Goal: Task Accomplishment & Management: Use online tool/utility

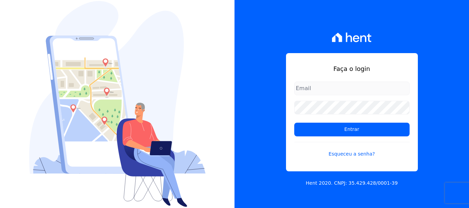
type input "cobranca@construtoralaterza.com.br"
click at [294, 132] on div "Faça o login cobranca@construtoralaterza.com.br Entrar Esqueceu a senha?" at bounding box center [352, 112] width 132 height 119
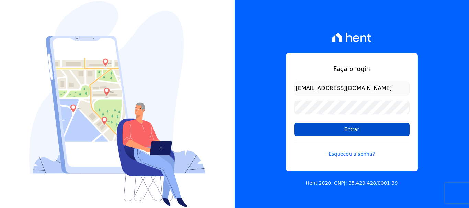
click at [343, 131] on input "Entrar" at bounding box center [351, 130] width 115 height 14
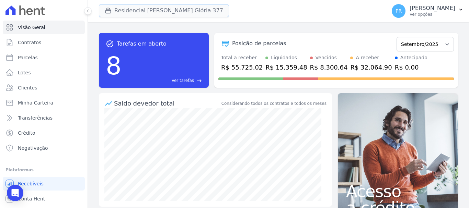
click at [178, 10] on button "Residencial Maria Da Glória 377" at bounding box center [164, 10] width 130 height 13
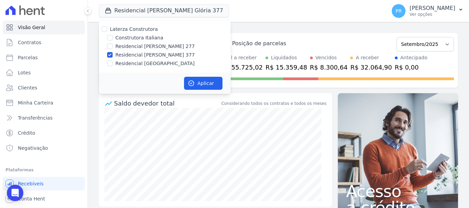
click at [136, 45] on label "Residencial Maria da Glória 277" at bounding box center [154, 46] width 79 height 7
click at [113, 45] on input "Residencial [PERSON_NAME] 277" at bounding box center [109, 46] width 5 height 5
checkbox input "true"
click at [134, 56] on label "Residencial [PERSON_NAME] 377" at bounding box center [154, 55] width 79 height 7
click at [113, 56] on input "Residencial [PERSON_NAME] 377" at bounding box center [109, 54] width 5 height 5
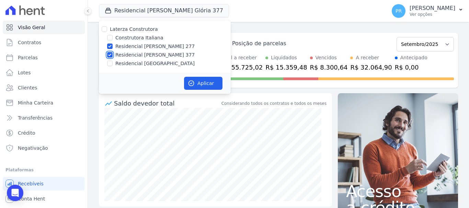
checkbox input "false"
click at [207, 84] on button "Aplicar" at bounding box center [203, 83] width 38 height 13
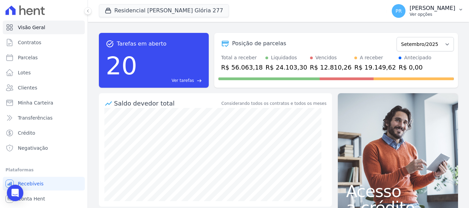
click at [407, 18] on button "PR [PERSON_NAME] Ver opções" at bounding box center [427, 10] width 83 height 19
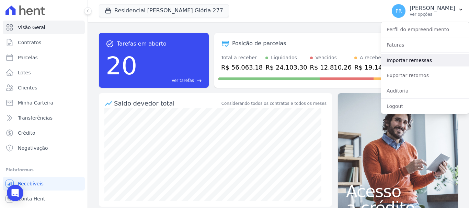
click at [407, 59] on link "Importar remessas" at bounding box center [425, 60] width 88 height 12
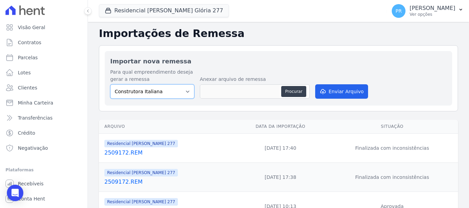
drag, startPoint x: 163, startPoint y: 90, endPoint x: 162, endPoint y: 99, distance: 8.4
click at [163, 90] on select "Construtora Italiana Residencial [PERSON_NAME] 277 Residencial [PERSON_NAME][ST…" at bounding box center [152, 91] width 84 height 14
select select "7d698934-b935-4dc9-aa46-576f3138731b"
click at [110, 84] on select "Construtora Italiana Residencial [PERSON_NAME] 277 Residencial [PERSON_NAME][ST…" at bounding box center [152, 91] width 84 height 14
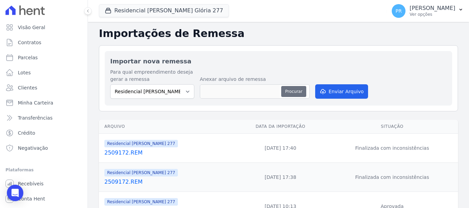
click at [286, 91] on button "Procurar" at bounding box center [293, 91] width 25 height 11
type input "2509172.REM"
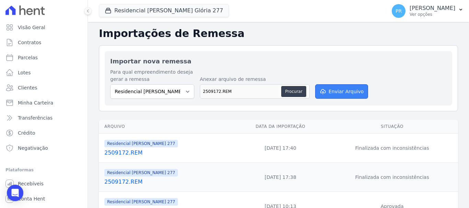
click at [346, 92] on button "Enviar Arquivo" at bounding box center [341, 91] width 53 height 14
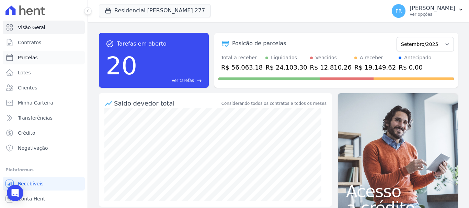
click at [41, 57] on link "Parcelas" at bounding box center [44, 58] width 82 height 14
select select
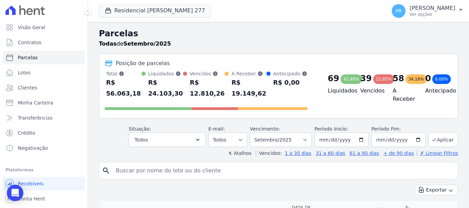
click at [276, 164] on input "search" at bounding box center [283, 171] width 343 height 14
type input "layane da sil"
select select
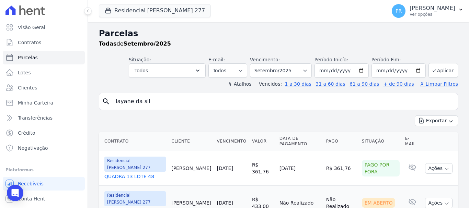
scroll to position [33, 0]
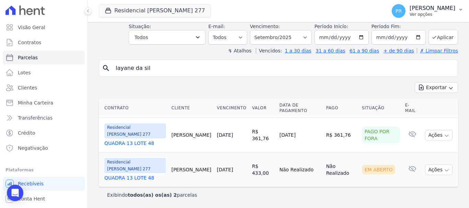
click at [406, 7] on span "PR" at bounding box center [399, 11] width 14 height 14
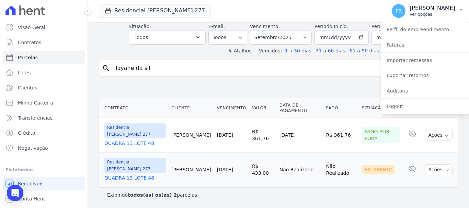
click at [418, 13] on div "PR [PERSON_NAME] Ver opções" at bounding box center [424, 11] width 64 height 14
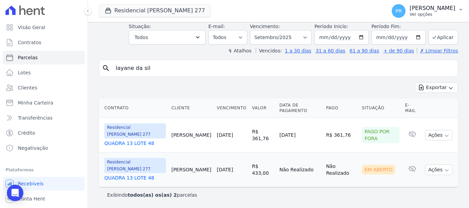
click at [427, 10] on p "[PERSON_NAME]" at bounding box center [433, 8] width 46 height 7
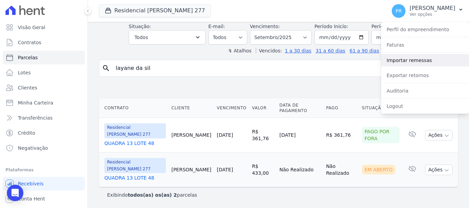
click at [418, 63] on link "Importar remessas" at bounding box center [425, 60] width 88 height 12
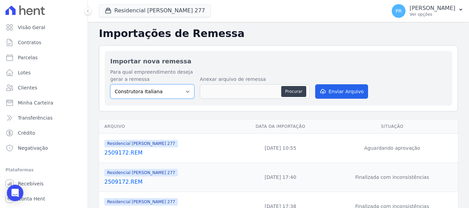
drag, startPoint x: 165, startPoint y: 89, endPoint x: 165, endPoint y: 99, distance: 10.0
click at [165, 89] on select "Construtora Italiana Residencial [PERSON_NAME] 277 Residencial [PERSON_NAME][ST…" at bounding box center [152, 91] width 84 height 14
select select "7d698934-b935-4dc9-aa46-576f3138731b"
click at [110, 84] on select "Construtora Italiana Residencial [PERSON_NAME] 277 Residencial [PERSON_NAME][ST…" at bounding box center [152, 91] width 84 height 14
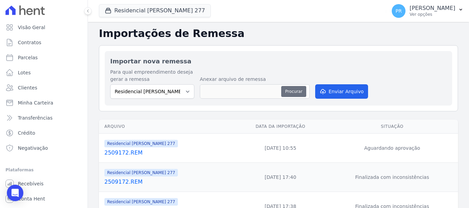
click at [290, 89] on button "Procurar" at bounding box center [293, 91] width 25 height 11
type input "2509182.REM"
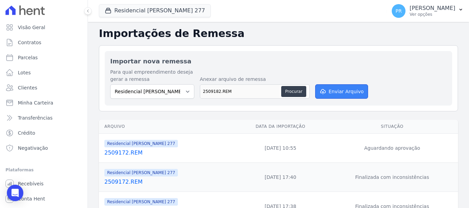
click at [343, 90] on button "Enviar Arquivo" at bounding box center [341, 91] width 53 height 14
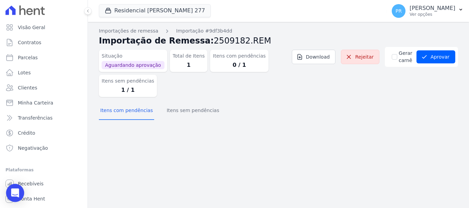
click at [18, 193] on icon "Open Intercom Messenger" at bounding box center [15, 193] width 8 height 9
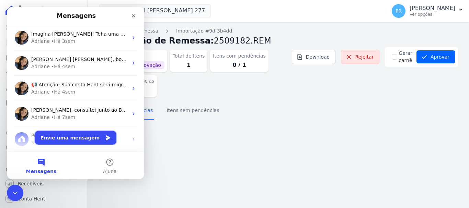
click at [62, 140] on button "Envie uma mensagem" at bounding box center [75, 138] width 81 height 14
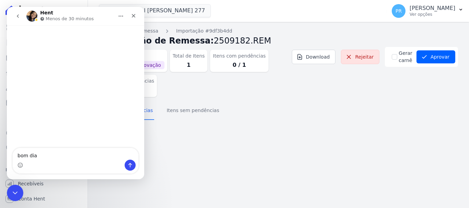
type textarea "bom dia"
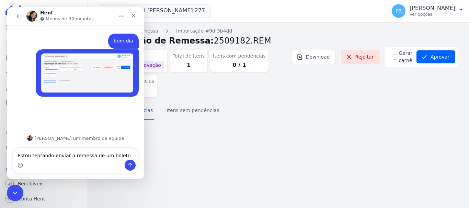
type textarea "Estou tentando enviar a remessa de um boleto"
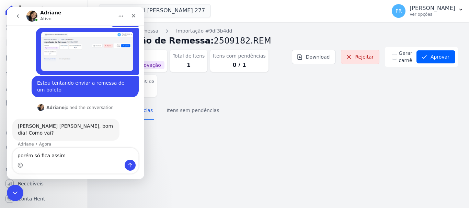
type textarea "porém só fica assim"
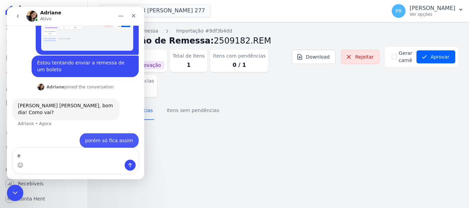
scroll to position [42, 0]
type textarea "e nao registra"
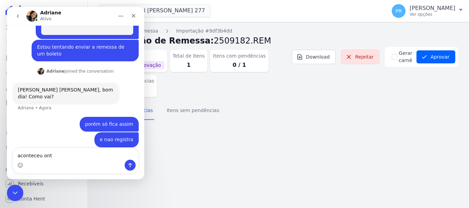
scroll to position [84, 0]
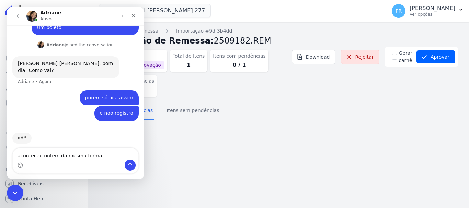
type textarea "aconteceu ontem da mesma forma"
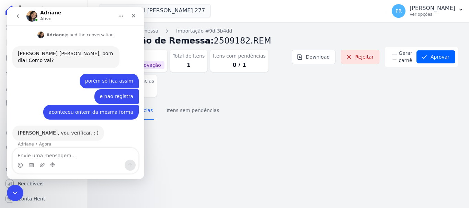
scroll to position [94, 0]
click at [19, 189] on div "Encerramento do Messenger da Intercom" at bounding box center [14, 192] width 16 height 16
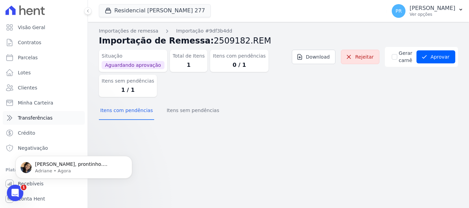
scroll to position [136, 0]
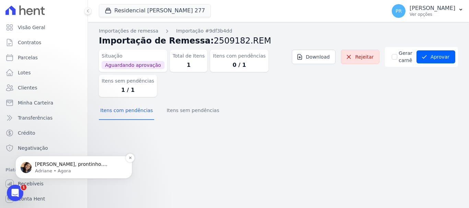
click at [47, 171] on p "Adriane • Agora" at bounding box center [79, 171] width 89 height 6
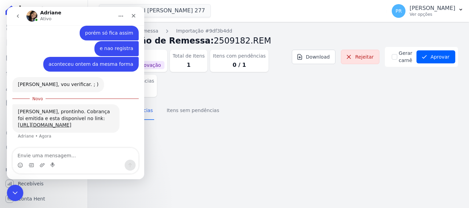
scroll to position [148, 0]
click at [40, 122] on link "[URL][DOMAIN_NAME]" at bounding box center [45, 124] width 54 height 5
click at [428, 58] on icon "submit" at bounding box center [424, 57] width 7 height 7
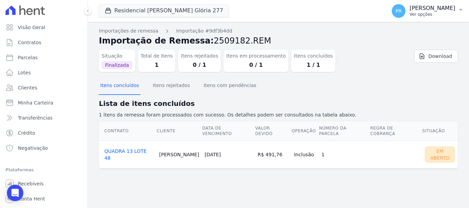
click at [439, 8] on p "[PERSON_NAME]" at bounding box center [433, 8] width 46 height 7
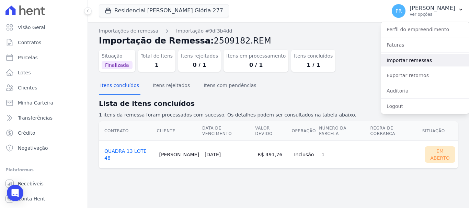
click at [411, 58] on link "Importar remessas" at bounding box center [425, 60] width 88 height 12
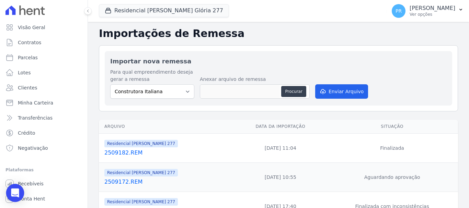
click at [18, 195] on icon "Open Intercom Messenger" at bounding box center [15, 193] width 9 height 9
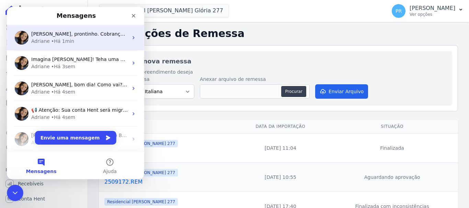
click at [88, 47] on div "Pamela, prontinho. Cobrança foi emitida e esta disponivel no link: https://app.…" at bounding box center [75, 37] width 137 height 25
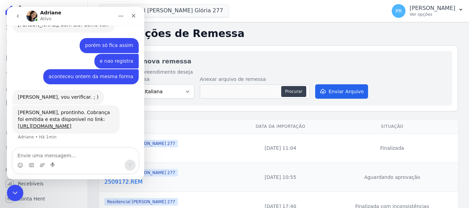
scroll to position [136, 0]
click at [62, 124] on link "[URL][DOMAIN_NAME]" at bounding box center [45, 126] width 54 height 5
click at [18, 17] on icon "go back" at bounding box center [18, 15] width 2 height 3
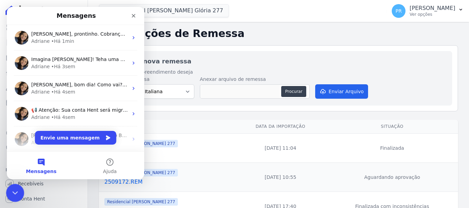
click at [15, 188] on div "Encerramento do Messenger da Intercom" at bounding box center [14, 192] width 16 height 16
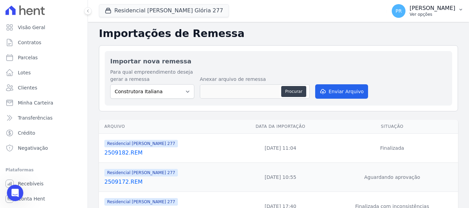
click at [442, 20] on button "PR Pamela Rocha Ver opções" at bounding box center [427, 10] width 83 height 19
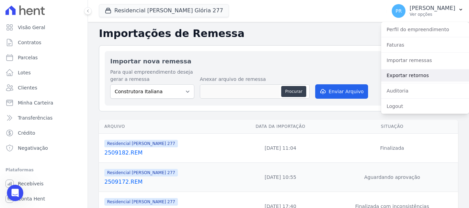
click at [411, 72] on link "Exportar retornos" at bounding box center [425, 75] width 88 height 12
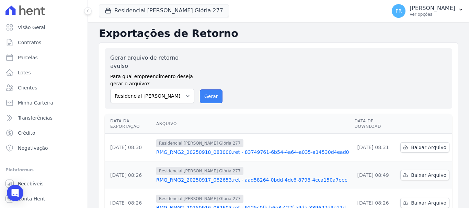
click at [212, 90] on button "Gerar" at bounding box center [211, 97] width 23 height 14
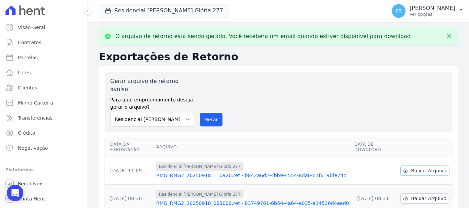
click at [414, 168] on span "Baixar Arquivo" at bounding box center [428, 171] width 35 height 7
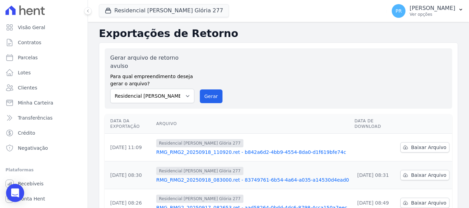
click at [8, 194] on div "Open Intercom Messenger" at bounding box center [15, 193] width 18 height 18
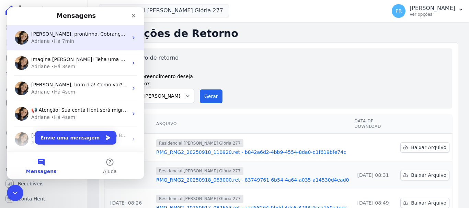
click at [84, 39] on div "Adriane • Há 7min" at bounding box center [79, 41] width 97 height 7
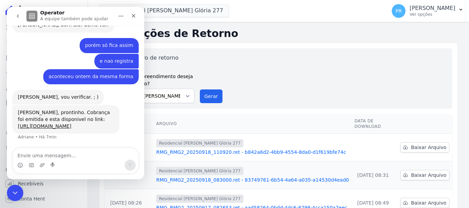
scroll to position [136, 0]
click at [74, 151] on textarea "Envie uma mensagem..." at bounding box center [76, 154] width 126 height 12
type textarea "obrigada"
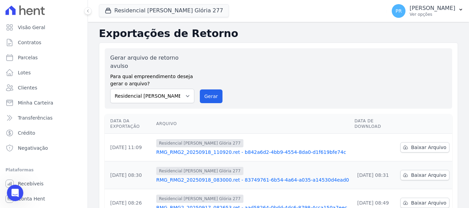
scroll to position [157, 0]
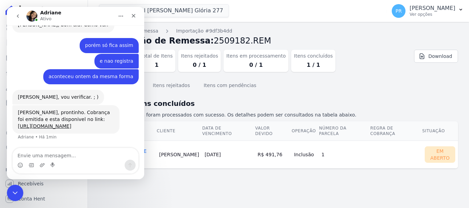
scroll to position [136, 0]
click at [15, 189] on icon "Encerramento do Messenger da Intercom" at bounding box center [14, 192] width 8 height 8
